Goal: Information Seeking & Learning: Check status

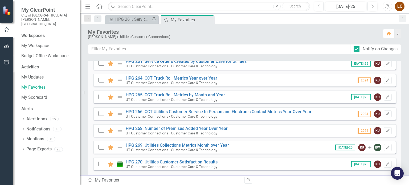
scroll to position [278, 0]
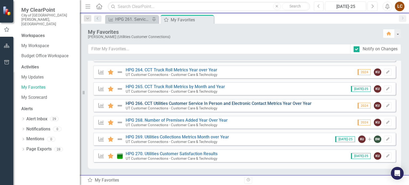
click at [141, 103] on link "HPG 266. CCT Utilities Customer Service In Person and Electronic Contact Metric…" at bounding box center [219, 103] width 186 height 5
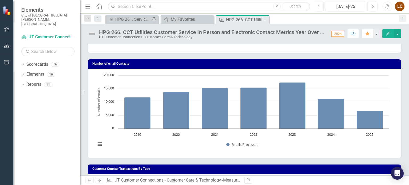
scroll to position [2, 0]
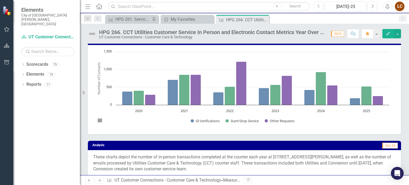
scroll to position [220, 0]
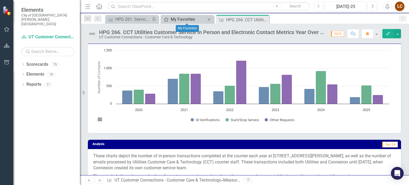
click at [188, 19] on div "My Favorites" at bounding box center [188, 19] width 35 height 7
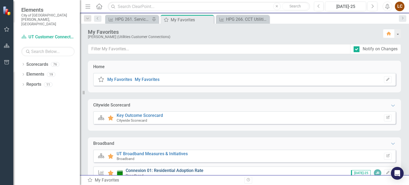
click at [184, 171] on link "Connexion 01: Residential Adoption Rate" at bounding box center [165, 170] width 78 height 5
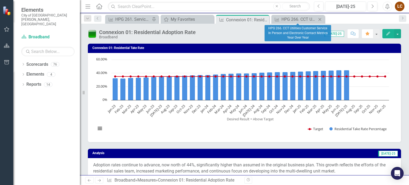
click at [319, 17] on icon "Close" at bounding box center [319, 19] width 5 height 4
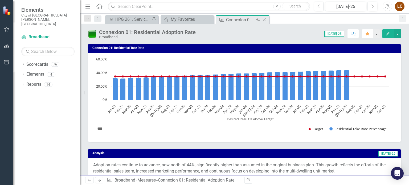
click at [265, 19] on icon "Close" at bounding box center [264, 20] width 5 height 4
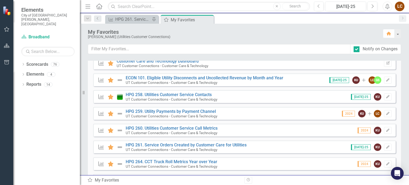
scroll to position [191, 0]
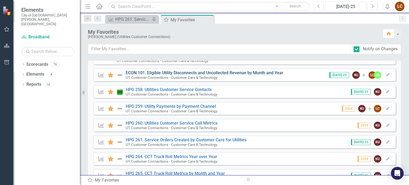
click at [176, 74] on link "ECON 101. Eligible Utility Disconnects and Uncollected Revenue by Month and Year" at bounding box center [205, 72] width 158 height 5
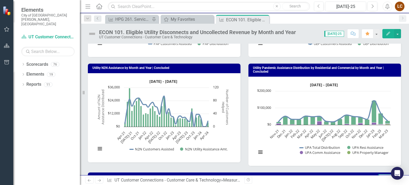
scroll to position [216, 0]
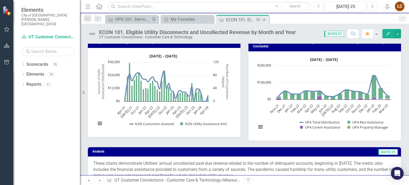
click at [266, 19] on icon "Close" at bounding box center [264, 20] width 5 height 4
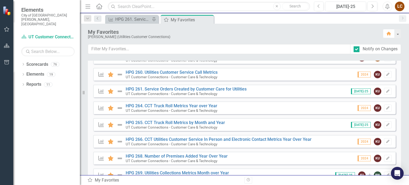
scroll to position [278, 0]
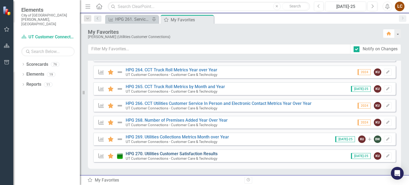
click at [164, 153] on link "HPG 270. Utilities Customer Satisfaction Results" at bounding box center [172, 153] width 92 height 5
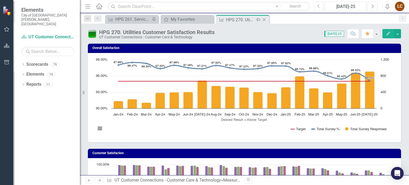
click at [261, 20] on div "Pin" at bounding box center [257, 20] width 7 height 7
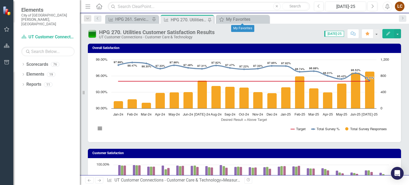
click at [0, 0] on icon "Close" at bounding box center [0, 0] width 0 height 0
